Goal: Use online tool/utility: Utilize a website feature to perform a specific function

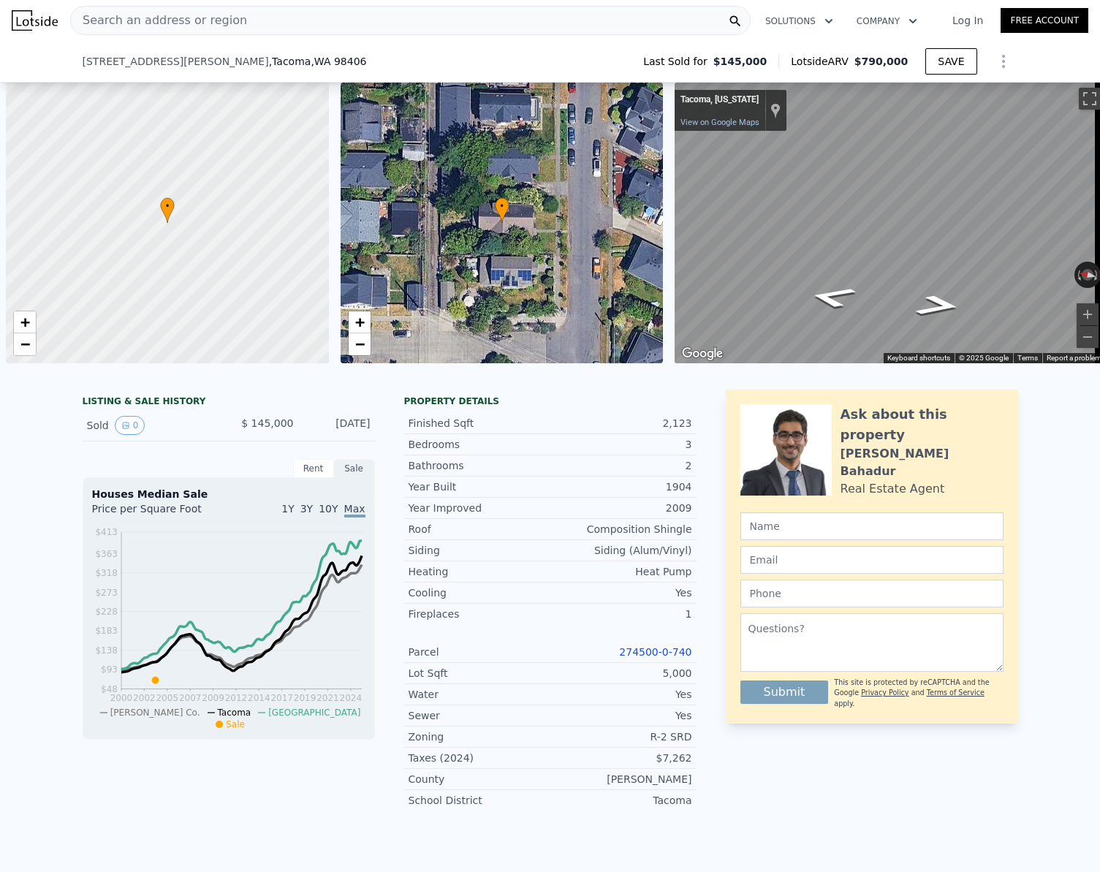
select select "30"
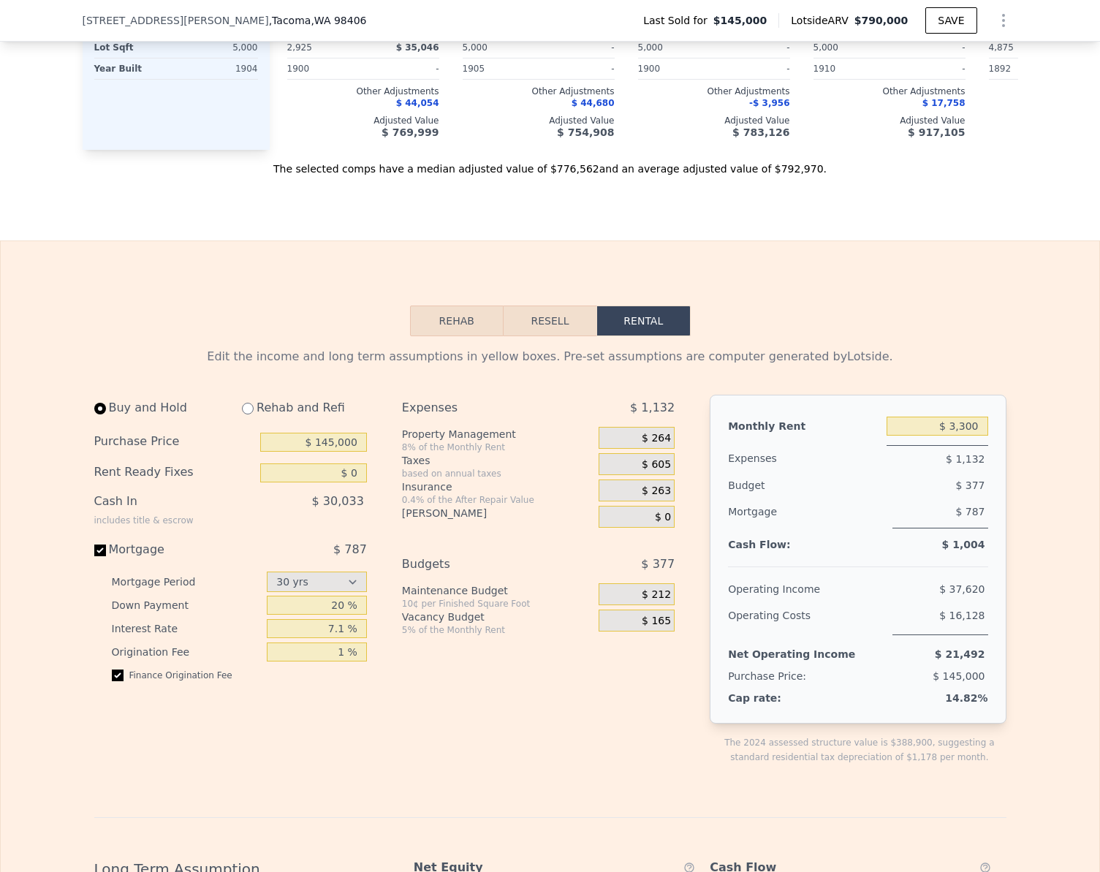
click at [452, 336] on button "Rehab" at bounding box center [457, 320] width 94 height 31
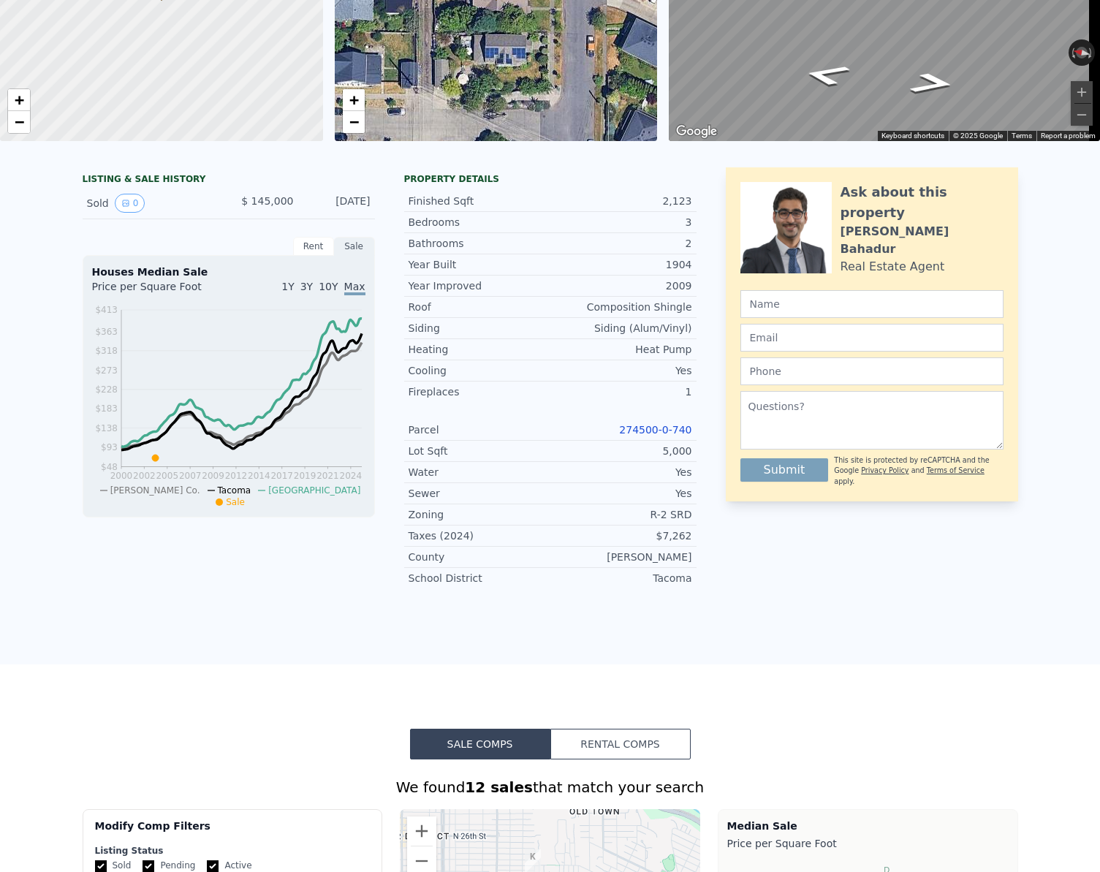
scroll to position [0, 0]
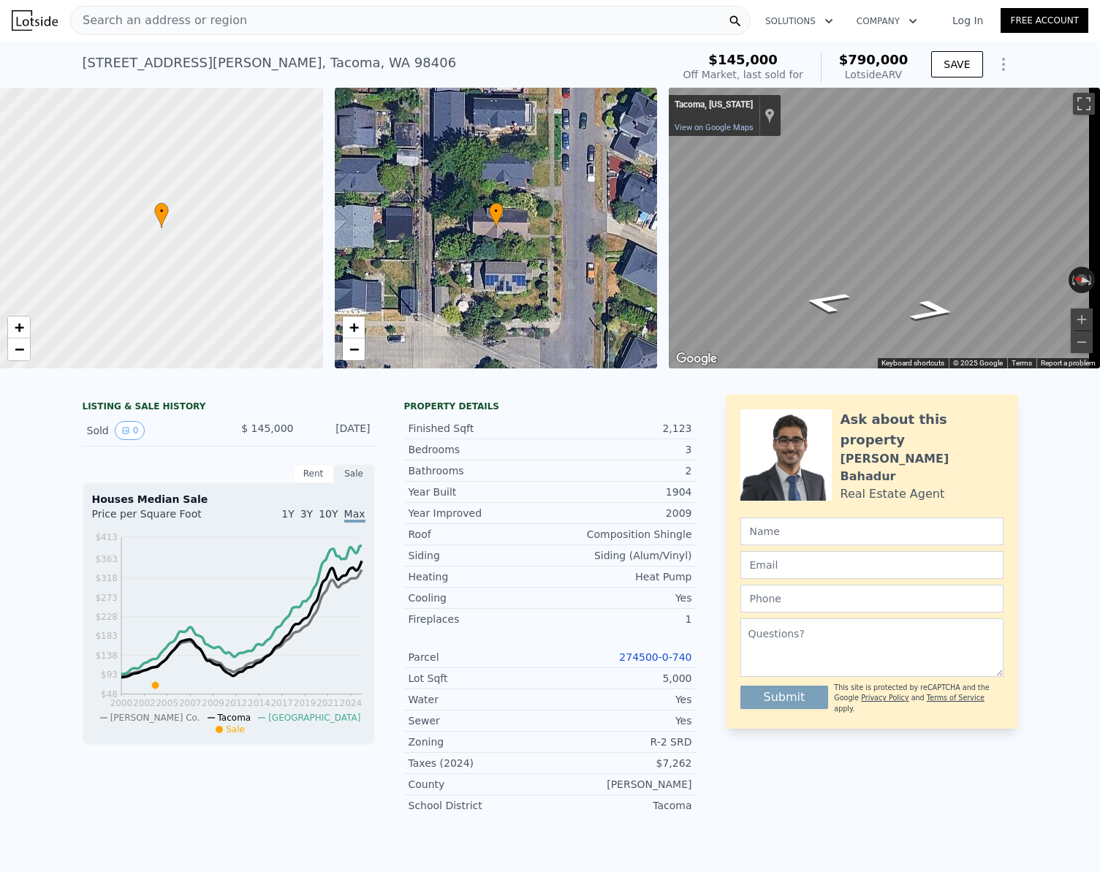
click at [194, 64] on div "[STREET_ADDRESS][PERSON_NAME]" at bounding box center [270, 63] width 374 height 20
click at [190, 25] on span "Search an address or region" at bounding box center [159, 21] width 176 height 18
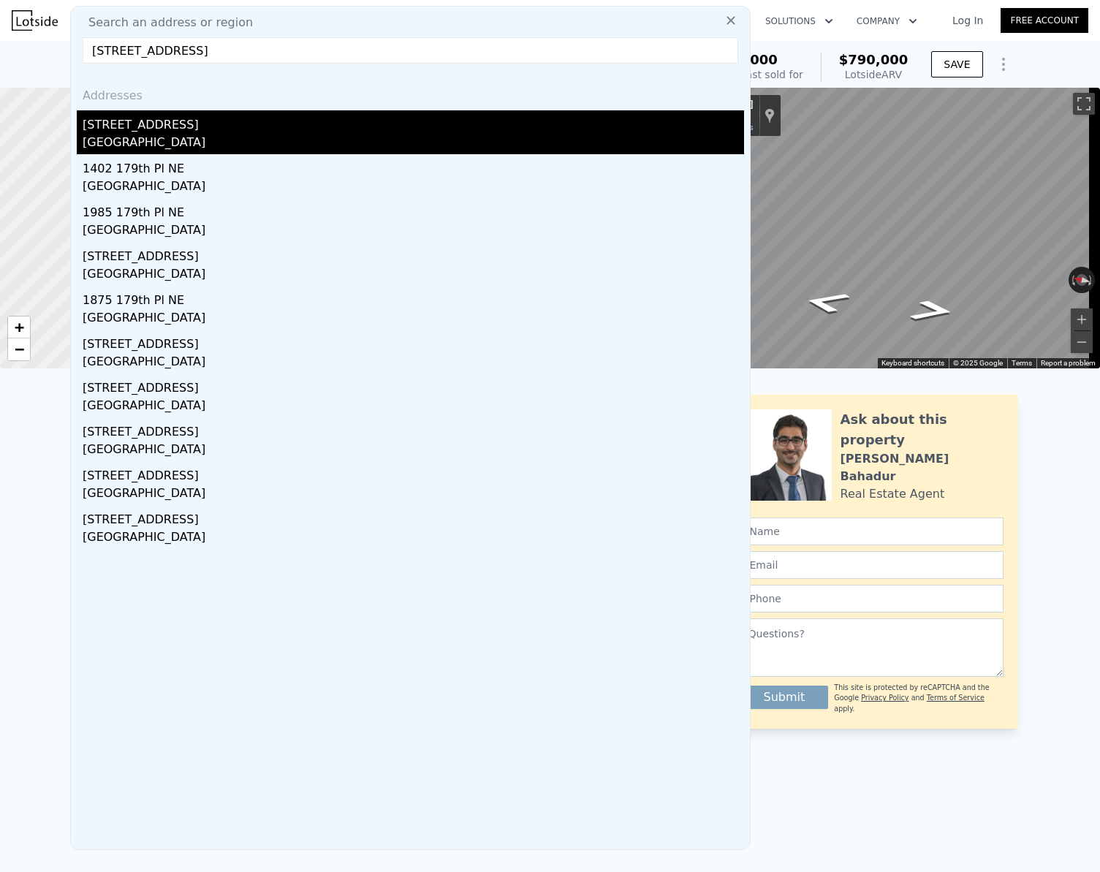
type input "[STREET_ADDRESS]"
click at [165, 142] on div "[GEOGRAPHIC_DATA]" at bounding box center [413, 144] width 661 height 20
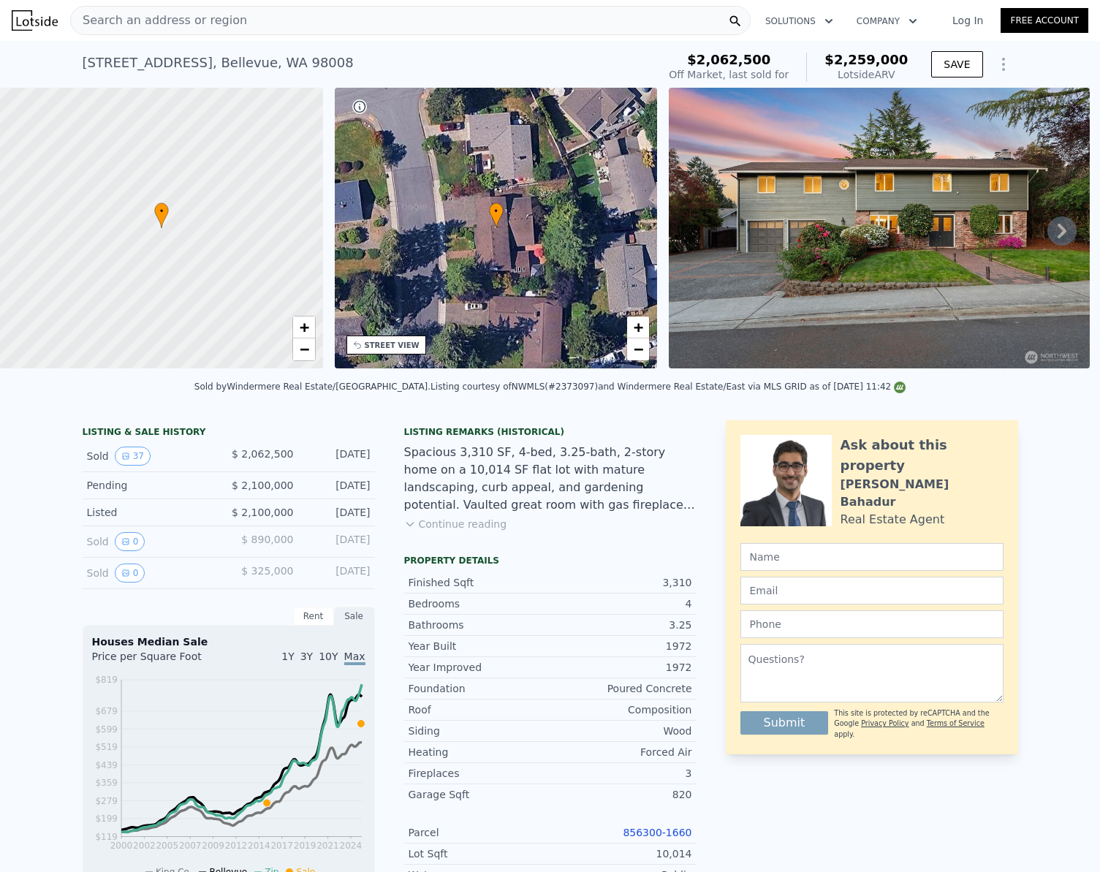
click at [258, 23] on div "Search an address or region" at bounding box center [410, 20] width 680 height 29
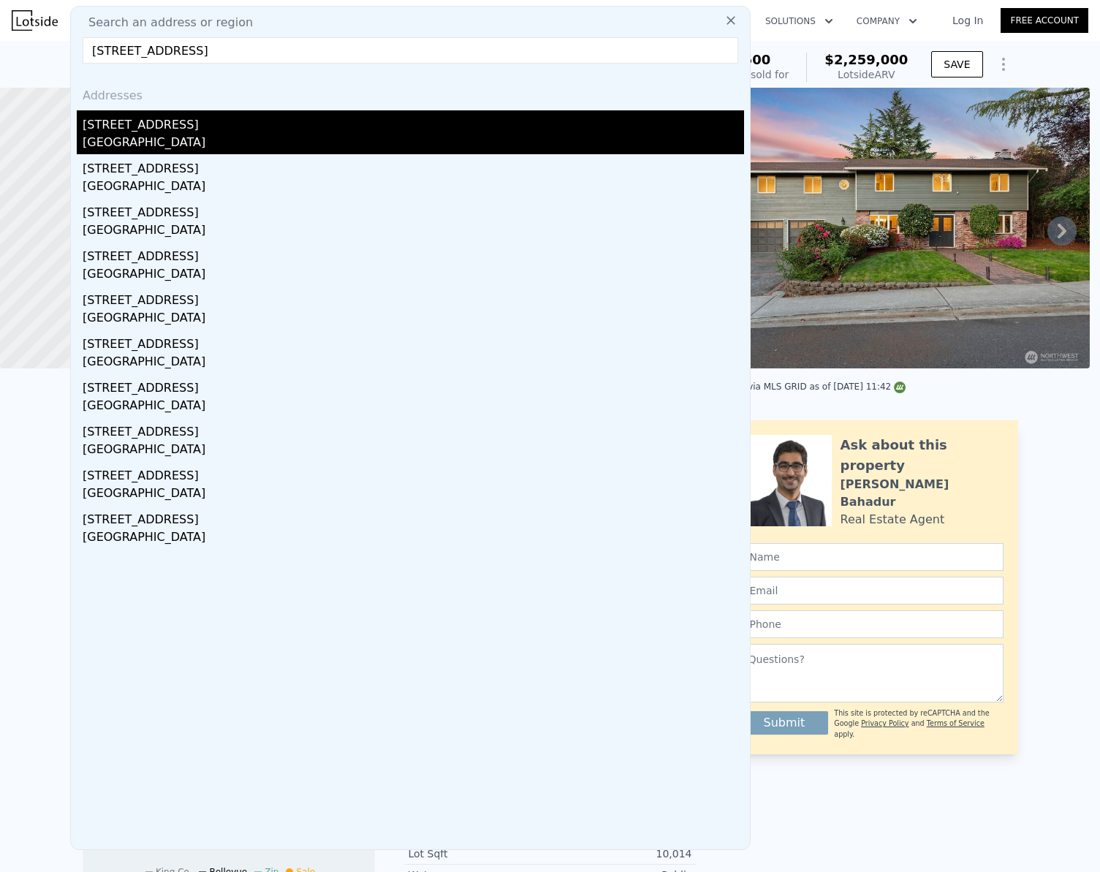
type input "[STREET_ADDRESS]"
click at [142, 148] on div "[GEOGRAPHIC_DATA]" at bounding box center [413, 144] width 661 height 20
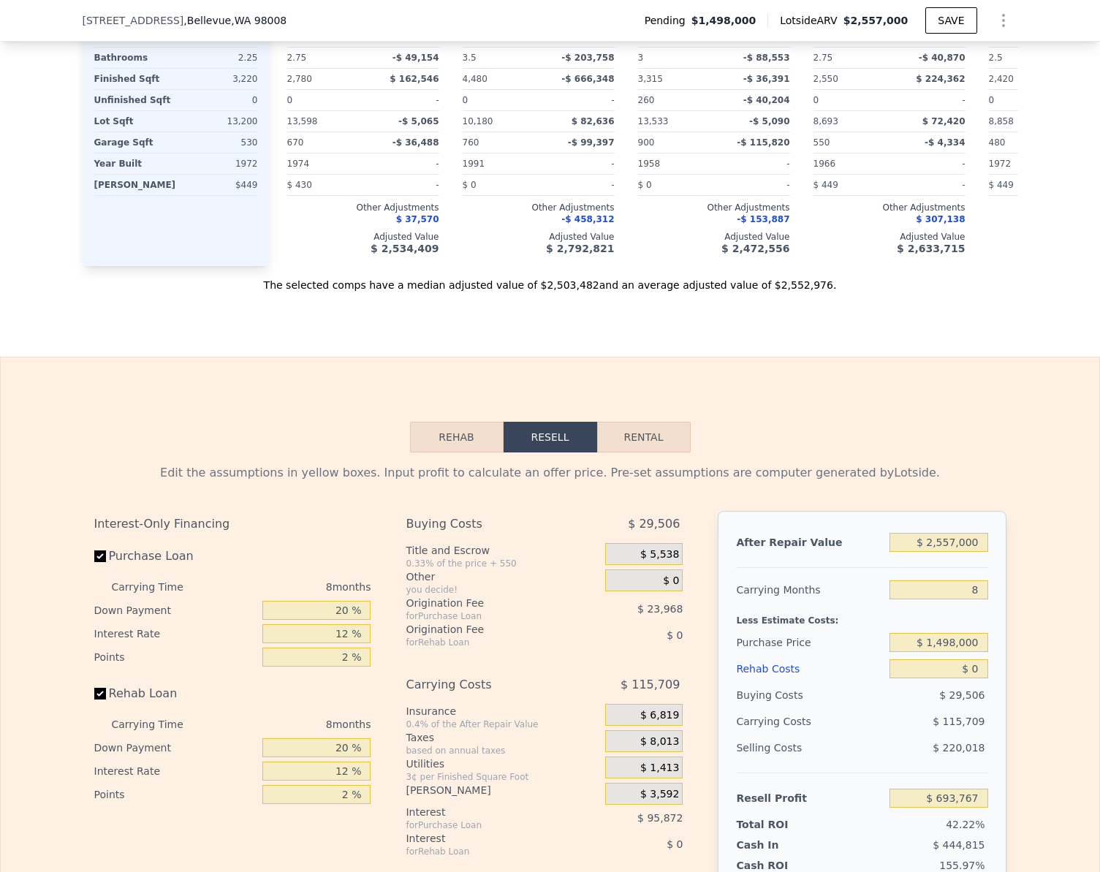
scroll to position [2041, 0]
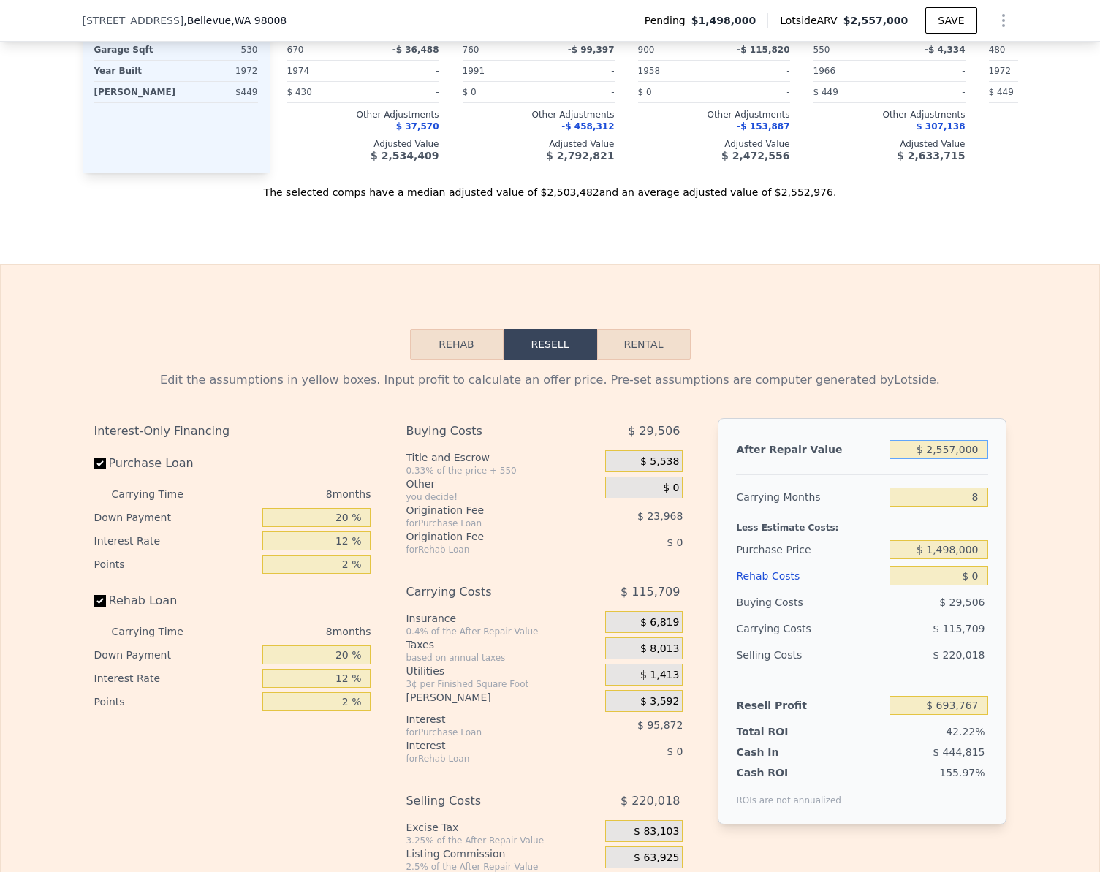
click at [975, 452] on input "$ 2,557,000" at bounding box center [938, 449] width 98 height 19
type input "$ 1"
type input "-$ 1,636,945"
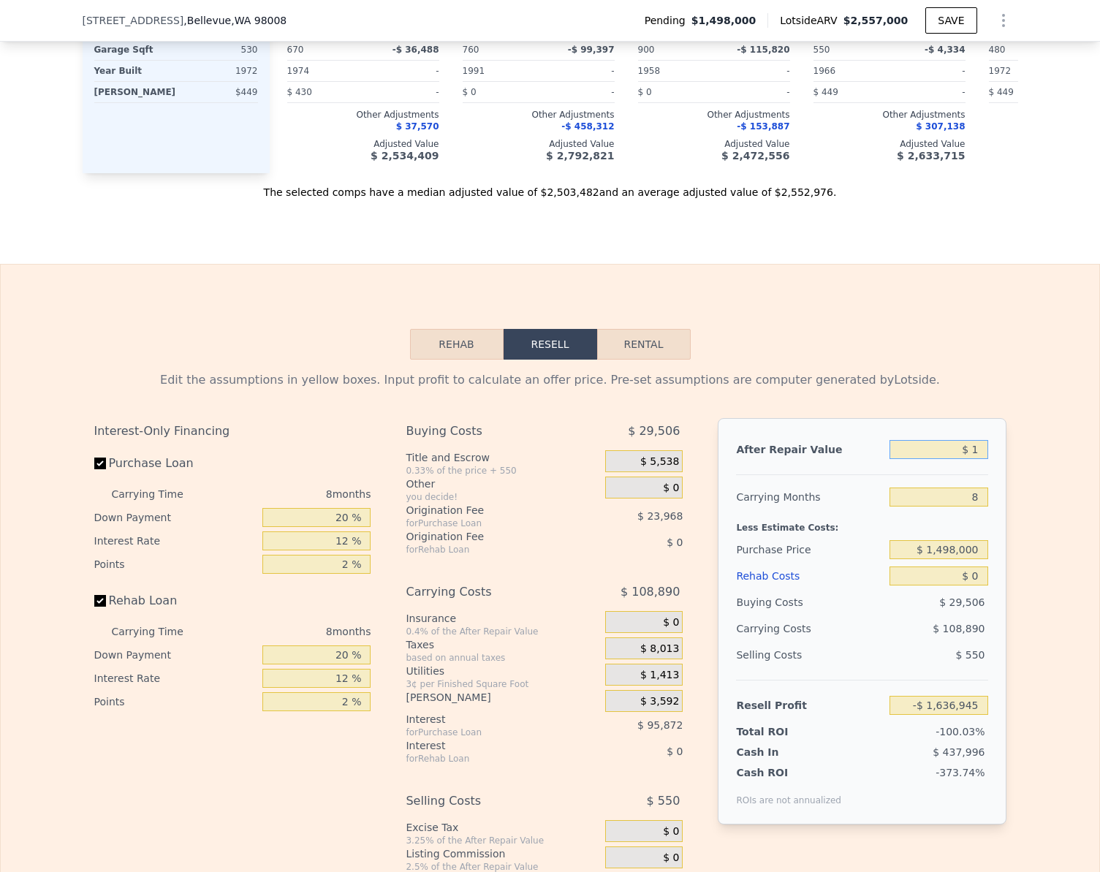
type input "$ 19"
type input "-$ 1,636,928"
type input "$ 195"
type input "-$ 1,636,769"
type input "$ 1,950"
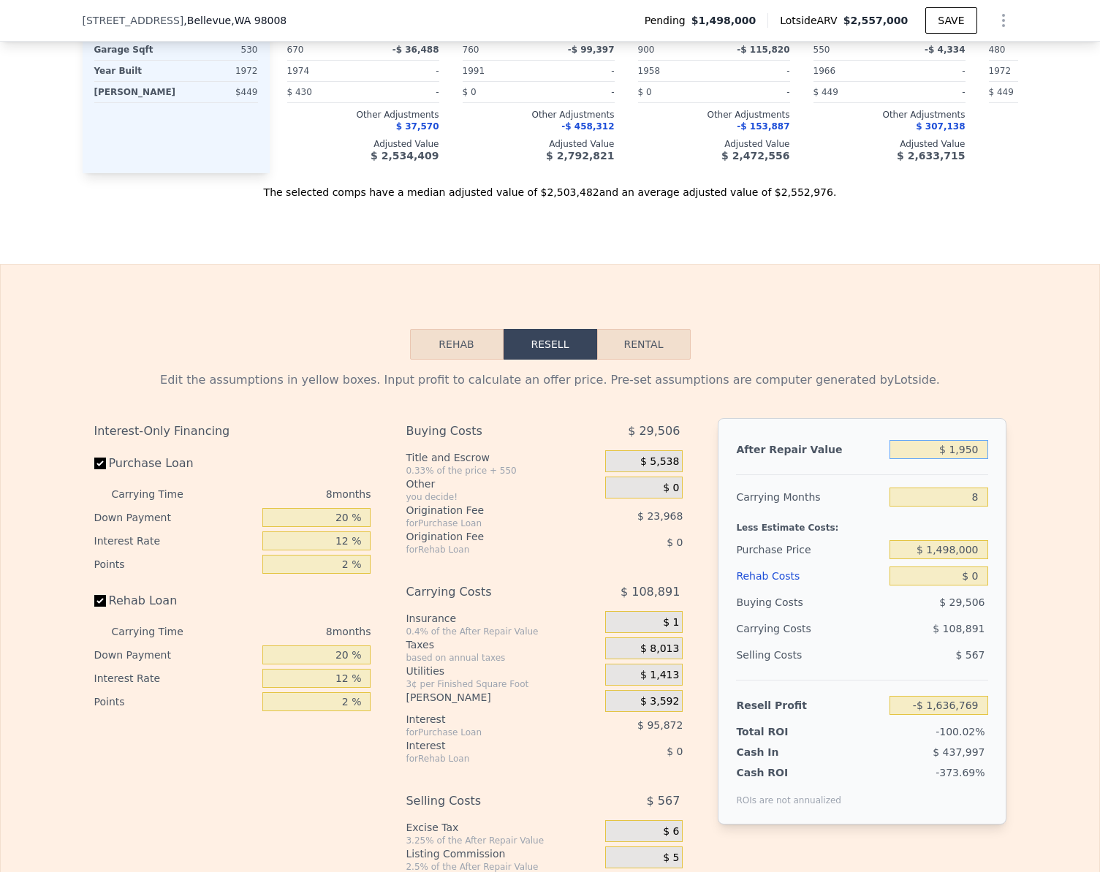
type input "-$ 1,635,168"
type input "$ 1,950,000"
type input "$ 140,485"
type input "$ 1,950,000"
click at [1036, 429] on div "Edit the assumptions in yellow boxes. Input profit to calculate an offer price.…" at bounding box center [550, 642] width 1098 height 566
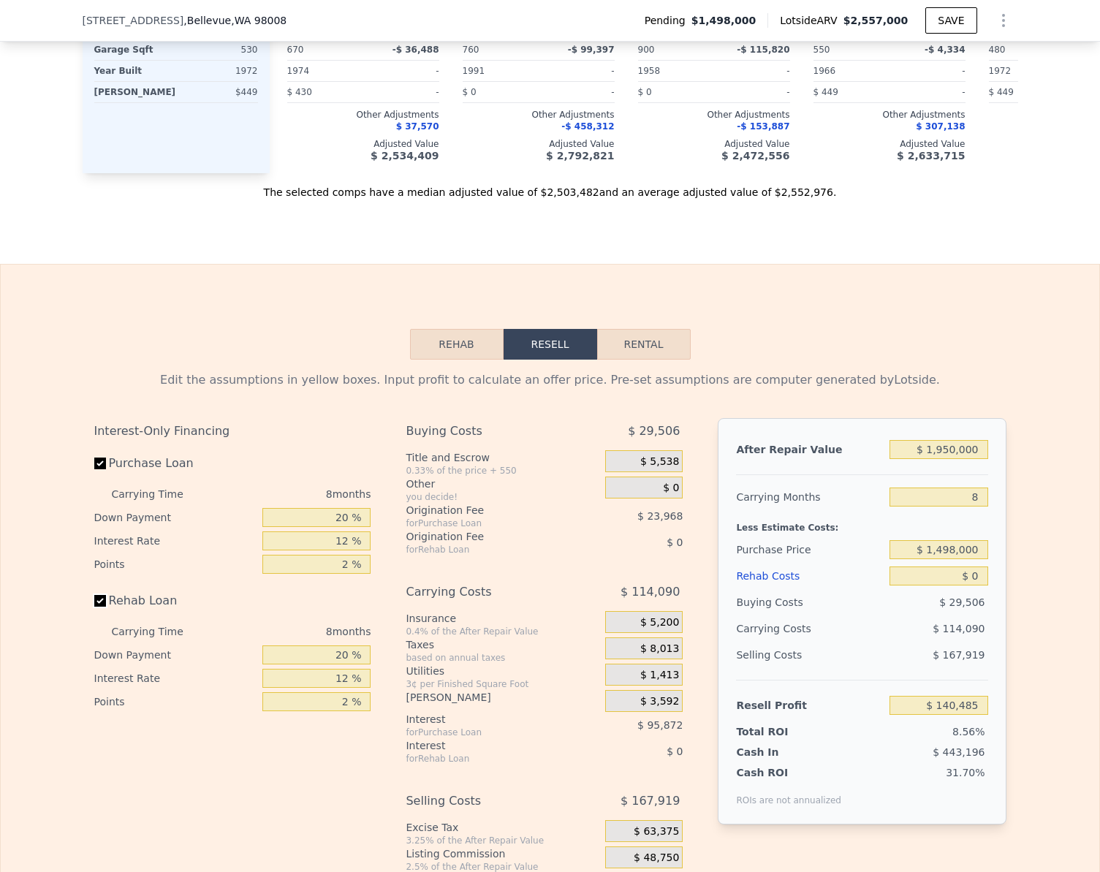
click at [94, 604] on input "Rehab Loan" at bounding box center [100, 601] width 12 height 12
checkbox input "false"
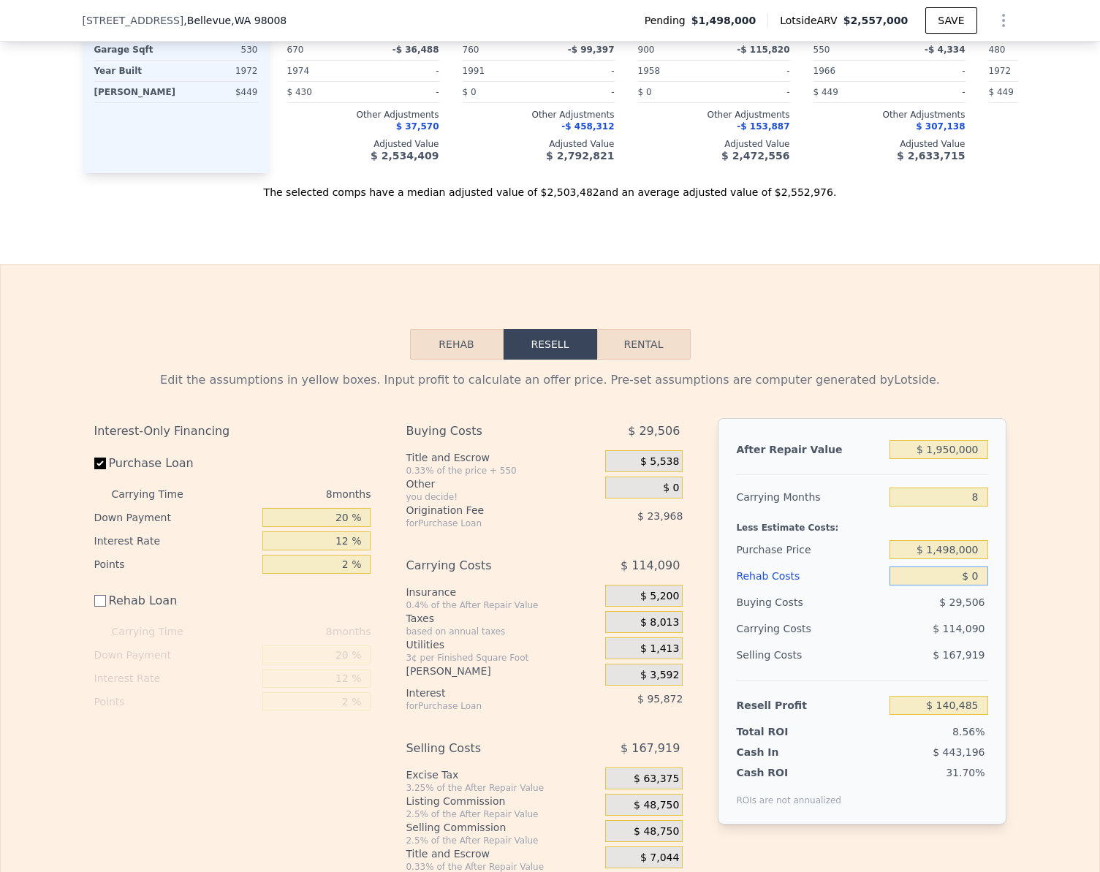
click at [977, 581] on input "$ 0" at bounding box center [938, 575] width 98 height 19
type input "$ 225"
type input "$ 140,260"
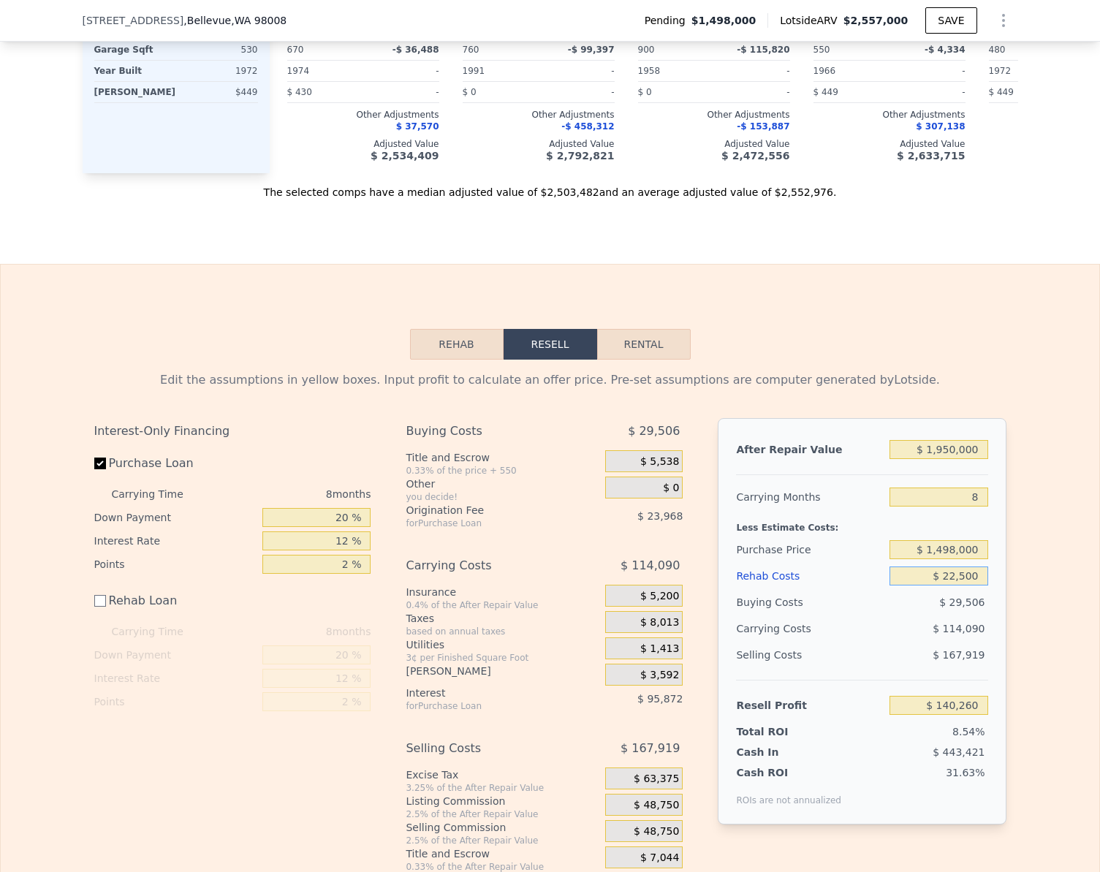
type input "$ 225,000"
type input "-$ 84,515"
type input "$ 225,000"
click at [1021, 566] on div "Edit the assumptions in yellow boxes. Input profit to calculate an offer price.…" at bounding box center [550, 615] width 1098 height 513
click at [973, 714] on input "-$ 84,515" at bounding box center [938, 705] width 98 height 19
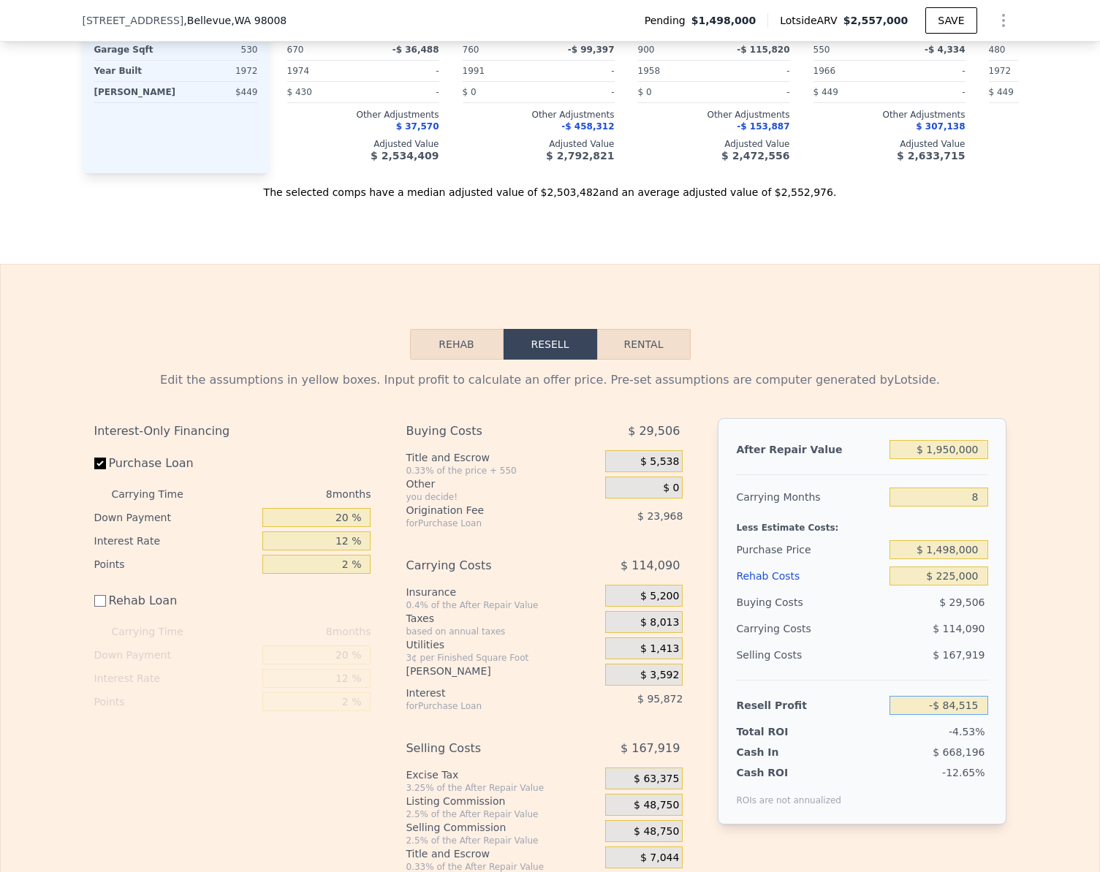
click at [973, 714] on input "-$ 84,515" at bounding box center [938, 705] width 98 height 19
type input "$ 150,000"
click at [1060, 653] on div "Edit the assumptions in yellow boxes. Input profit to calculate an offer price.…" at bounding box center [550, 615] width 1098 height 513
type input "$ 1,281,526"
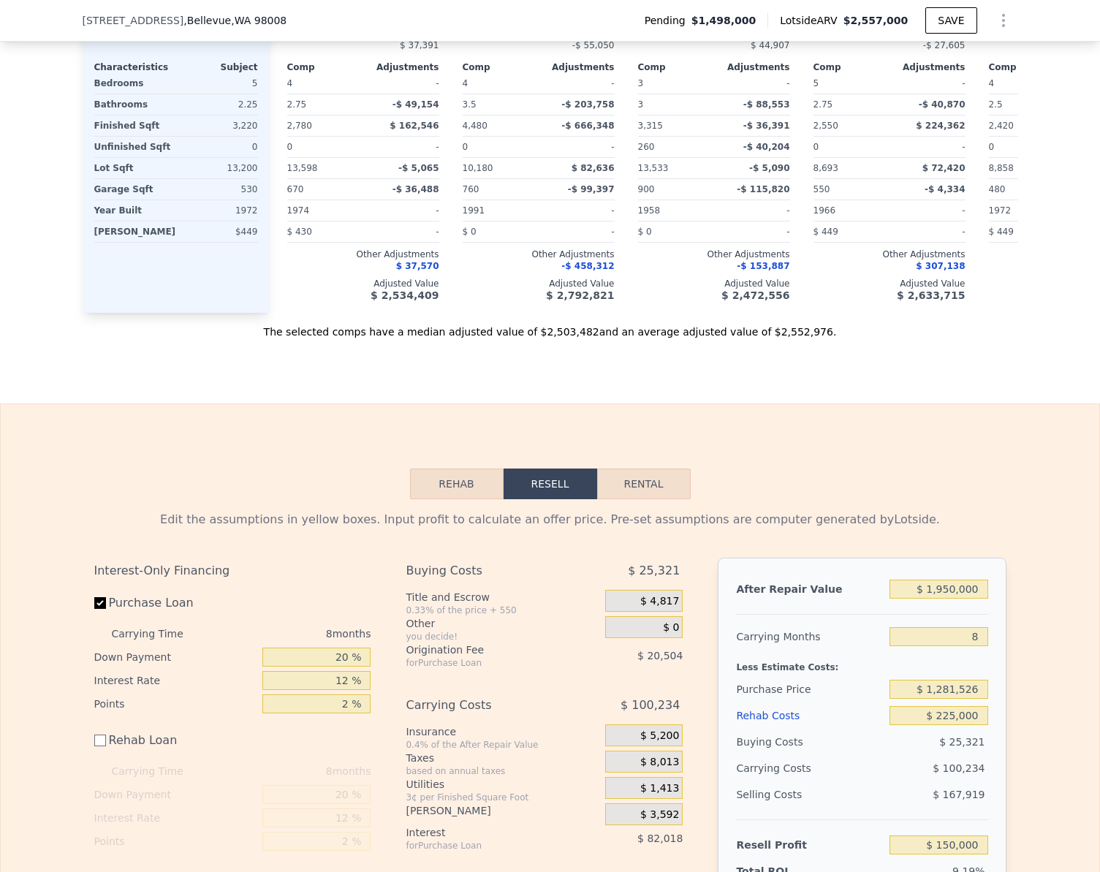
scroll to position [1906, 0]
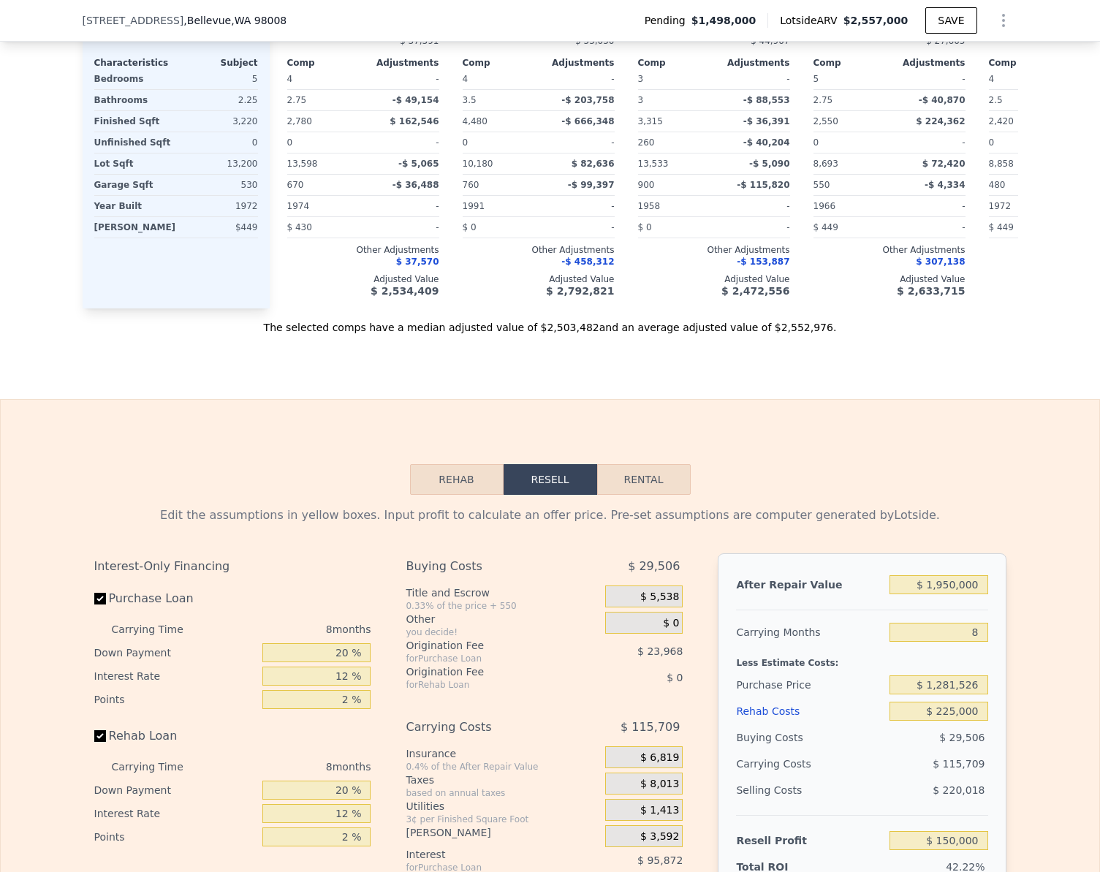
checkbox input "true"
type input "$ 2,557,000"
type input "$ 0"
type input "$ 693,767"
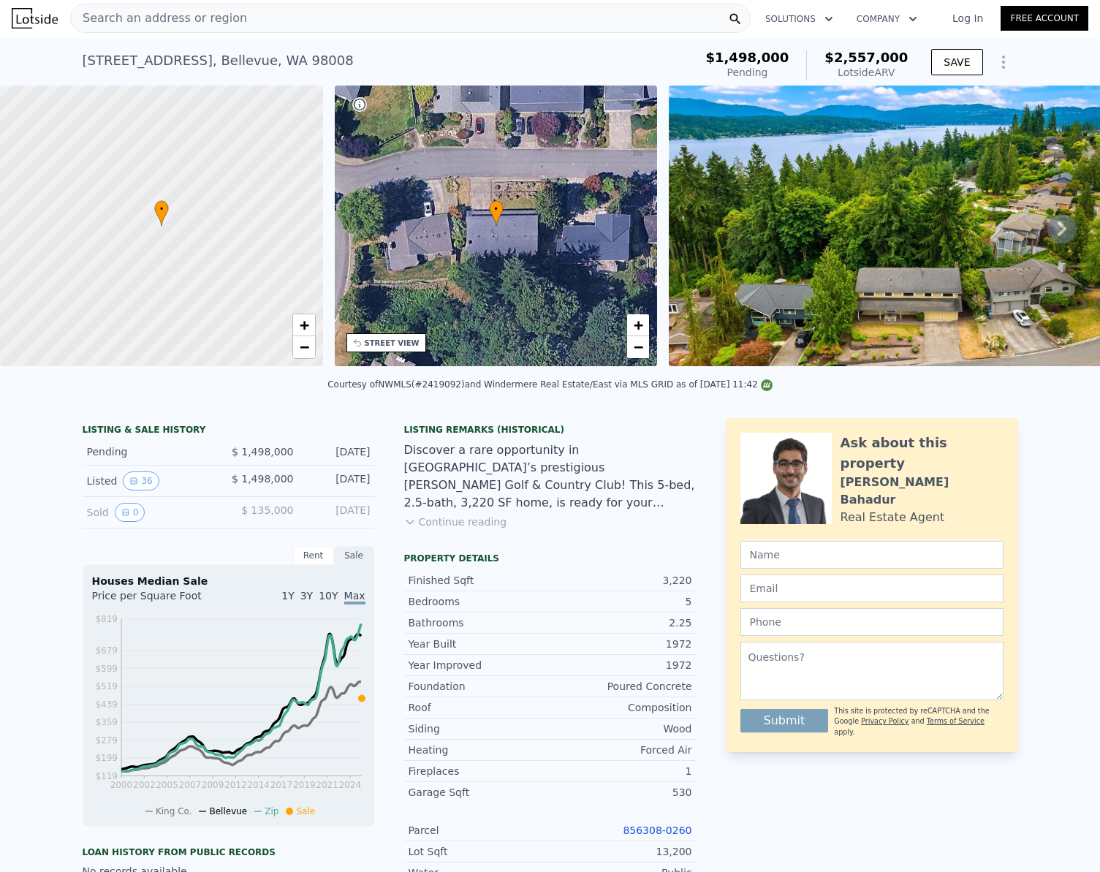
scroll to position [0, 0]
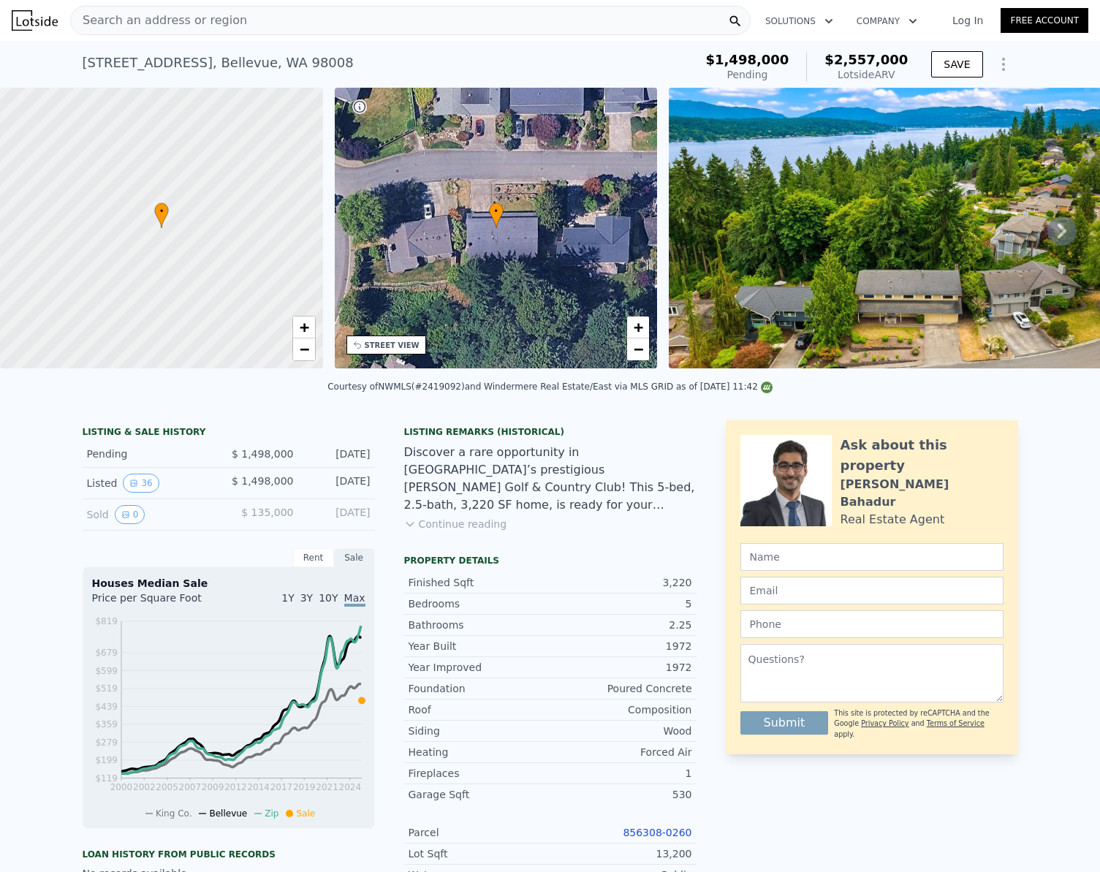
click at [159, 29] on div "Search an address or region" at bounding box center [159, 21] width 176 height 28
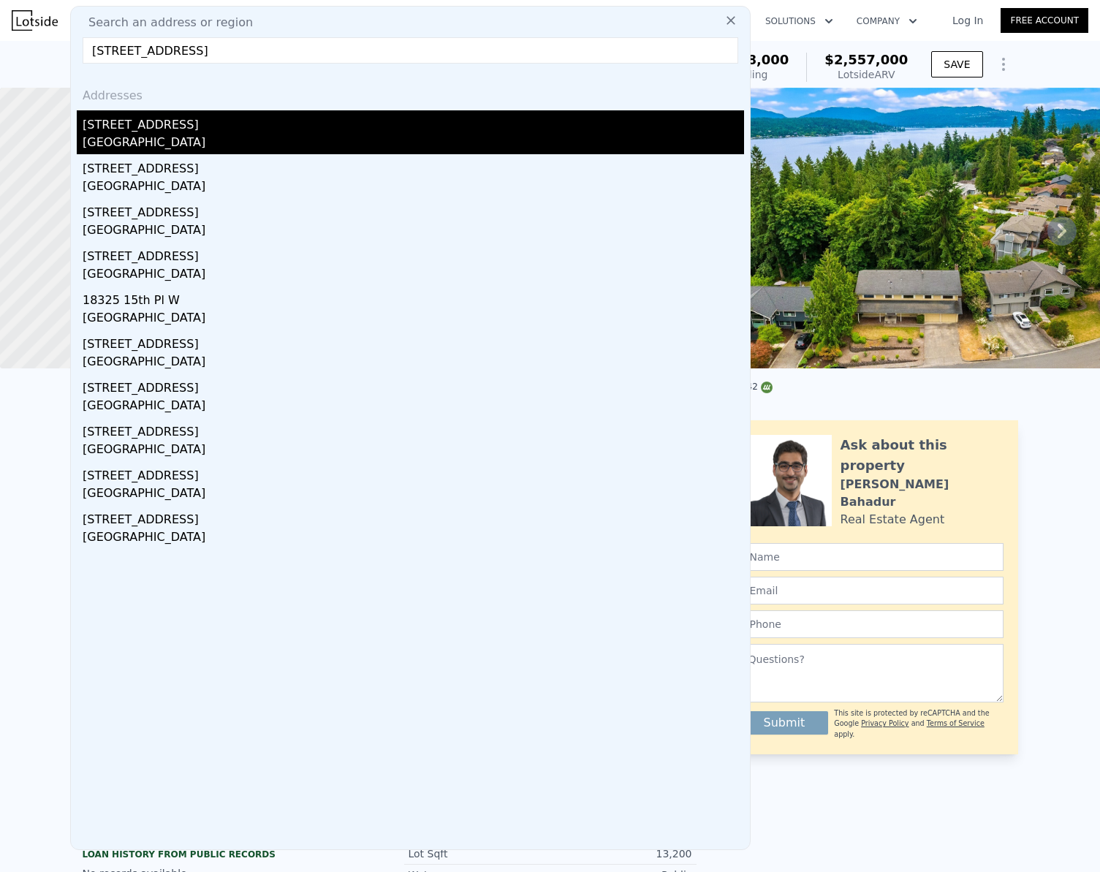
type input "[STREET_ADDRESS]"
click at [136, 118] on div "[STREET_ADDRESS]" at bounding box center [413, 121] width 661 height 23
